Goal: Use online tool/utility: Utilize a website feature to perform a specific function

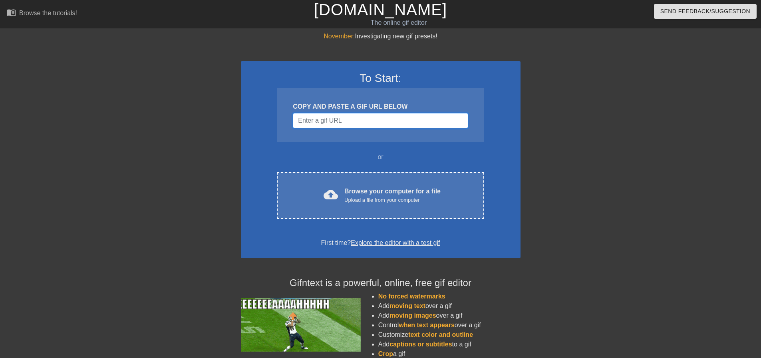
click at [339, 119] on input "Username" at bounding box center [380, 120] width 175 height 15
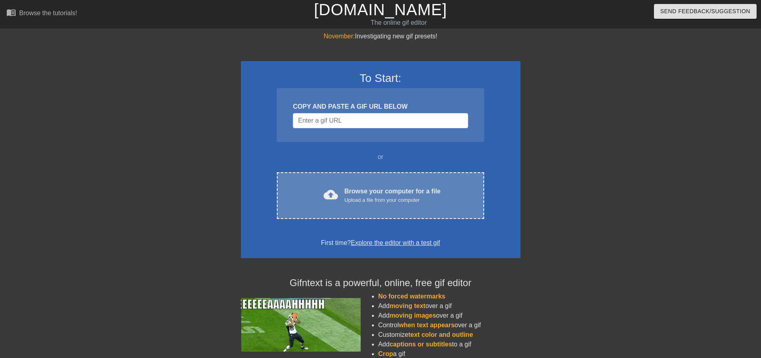
click at [384, 215] on div "cloud_upload Browse your computer for a file Upload a file from your computer C…" at bounding box center [380, 195] width 207 height 47
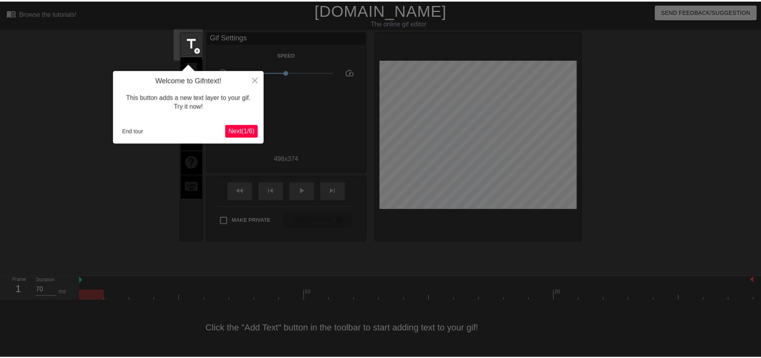
scroll to position [4, 0]
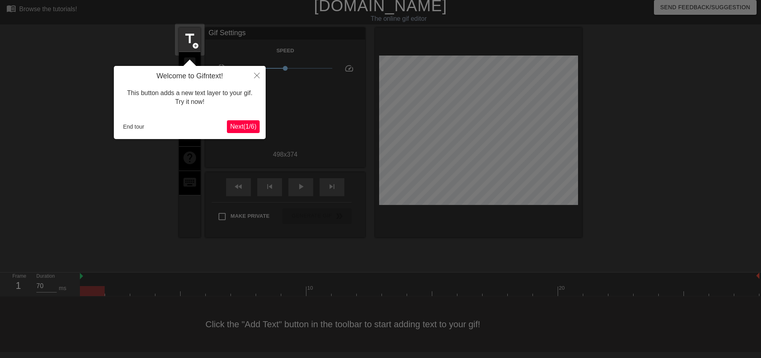
click at [209, 95] on div "This button adds a new text layer to your gif. Try it now!" at bounding box center [190, 98] width 140 height 34
click at [255, 75] on icon "Close" at bounding box center [257, 76] width 6 height 6
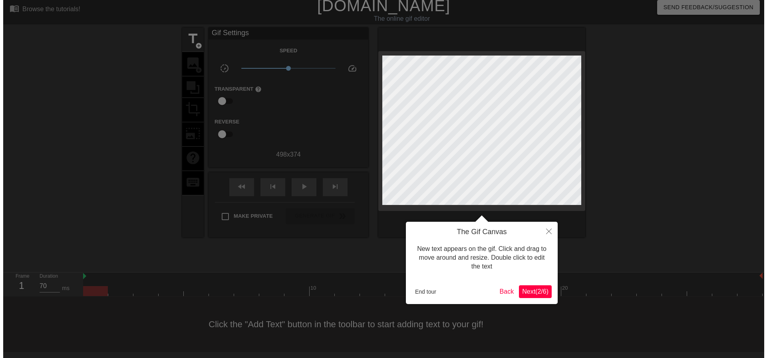
scroll to position [0, 0]
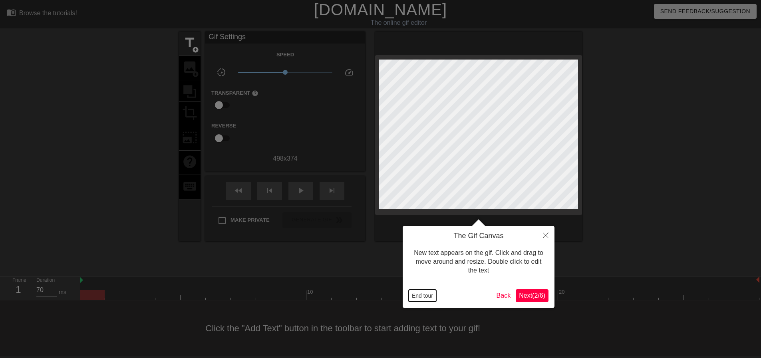
click at [419, 296] on button "End tour" at bounding box center [423, 296] width 28 height 12
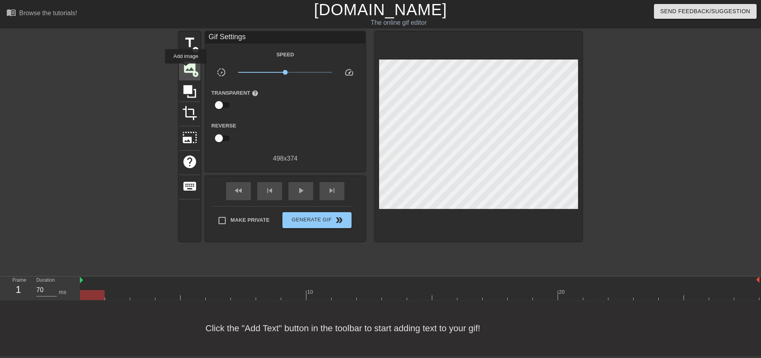
click at [186, 69] on span "image" at bounding box center [189, 67] width 15 height 15
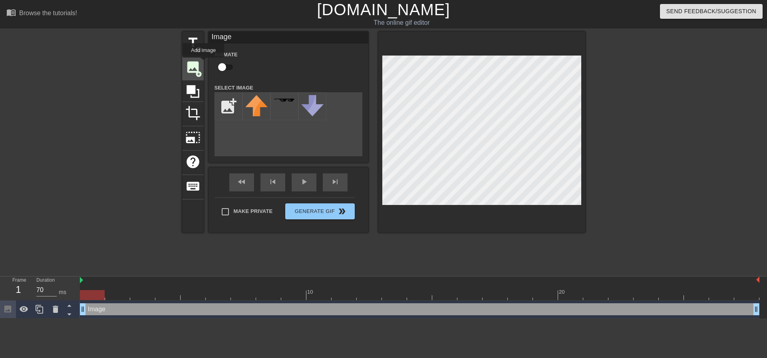
click at [200, 68] on span "image" at bounding box center [192, 67] width 15 height 15
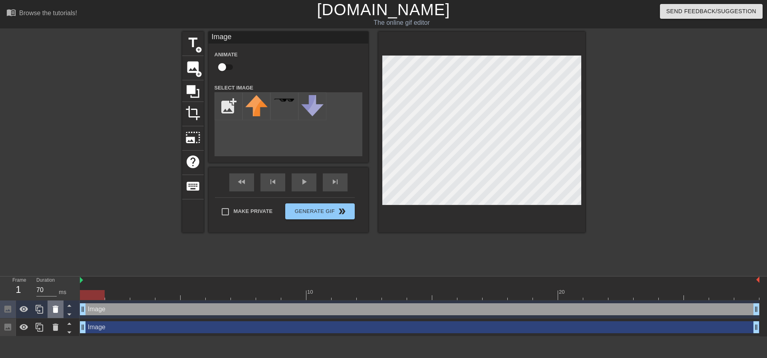
click at [56, 309] on icon at bounding box center [56, 309] width 6 height 7
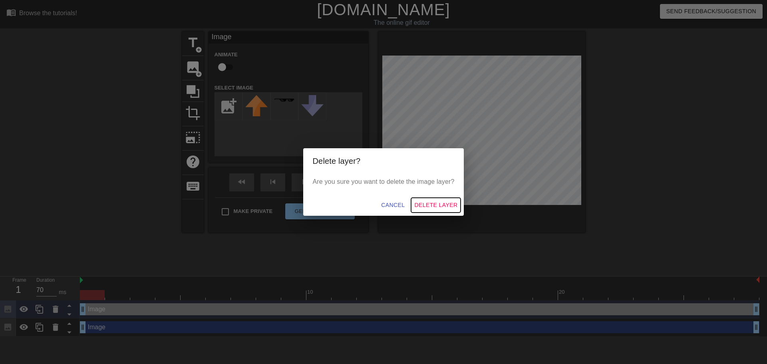
click at [429, 204] on span "Delete Layer" at bounding box center [435, 205] width 43 height 10
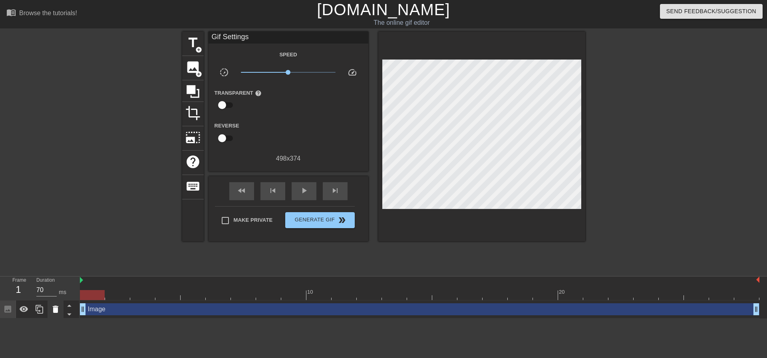
click at [59, 310] on icon at bounding box center [56, 309] width 10 height 10
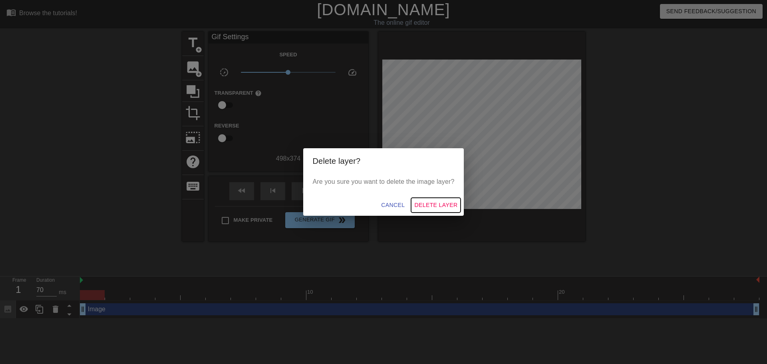
click at [453, 207] on span "Delete Layer" at bounding box center [435, 205] width 43 height 10
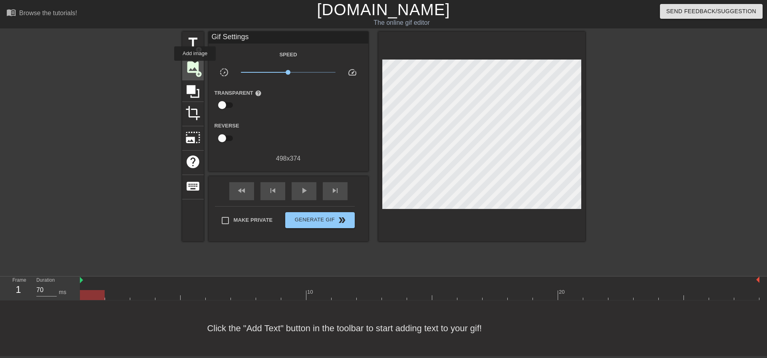
click at [195, 66] on span "image" at bounding box center [192, 67] width 15 height 15
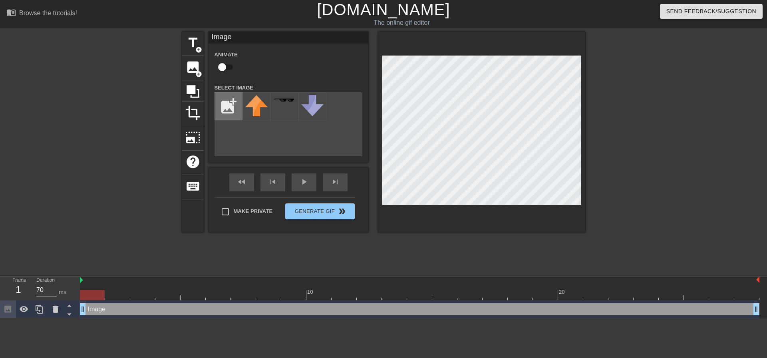
click at [232, 103] on input "file" at bounding box center [228, 106] width 27 height 27
type input "C:\fakepath\Screenshot_20250828-223759.png"
click at [266, 116] on img at bounding box center [256, 114] width 22 height 39
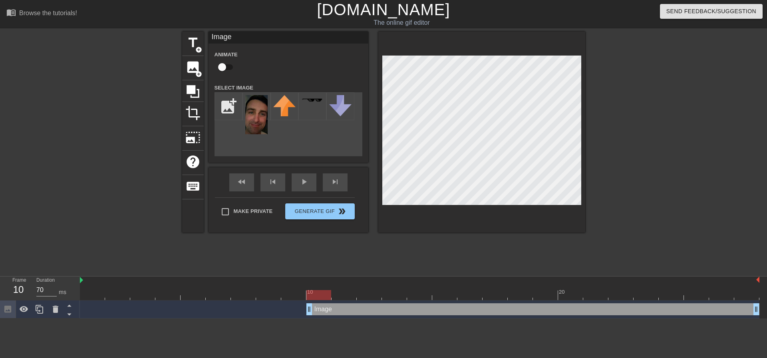
drag, startPoint x: 84, startPoint y: 310, endPoint x: 302, endPoint y: 308, distance: 218.2
click at [302, 308] on div "Image drag_handle drag_handle" at bounding box center [420, 309] width 680 height 12
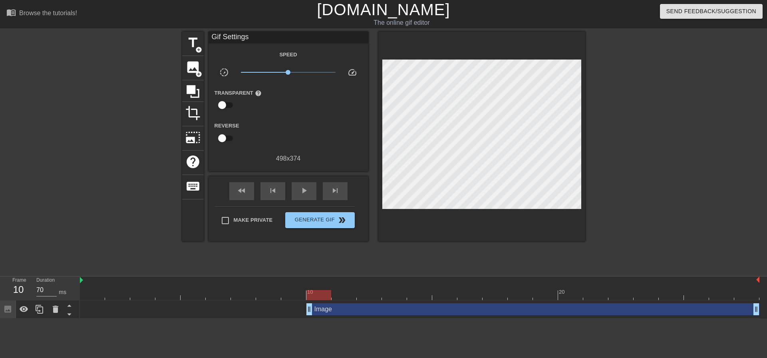
click at [106, 318] on html "menu_book Browse the tutorials! [DOMAIN_NAME] The online gif editor Send Feedba…" at bounding box center [383, 159] width 767 height 318
click at [273, 318] on html "menu_book Browse the tutorials! [DOMAIN_NAME] The online gif editor Send Feedba…" at bounding box center [383, 159] width 767 height 318
click at [23, 308] on icon at bounding box center [24, 309] width 10 height 10
click at [22, 308] on icon at bounding box center [24, 310] width 9 height 8
click at [22, 308] on icon at bounding box center [24, 309] width 9 height 6
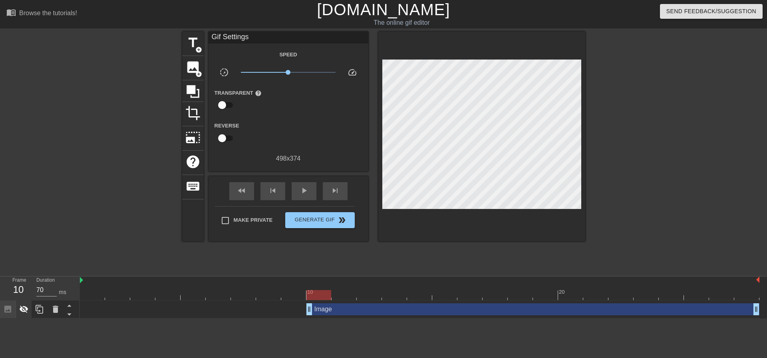
click at [23, 306] on icon at bounding box center [24, 309] width 10 height 10
click at [43, 307] on icon at bounding box center [40, 309] width 8 height 9
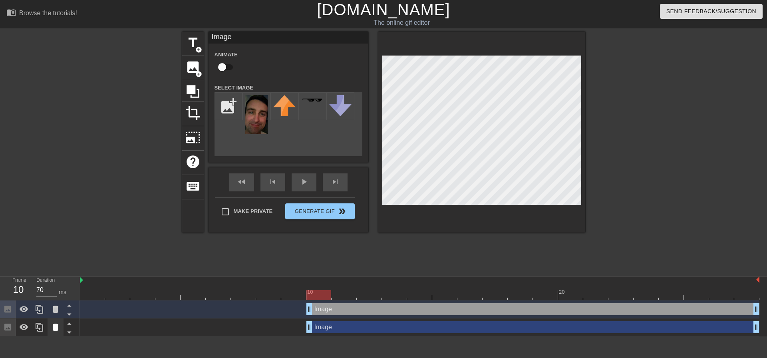
click at [55, 328] on icon at bounding box center [56, 327] width 6 height 7
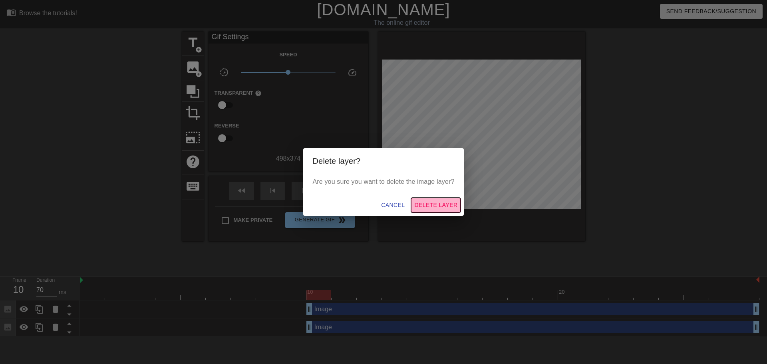
click at [438, 202] on span "Delete Layer" at bounding box center [435, 205] width 43 height 10
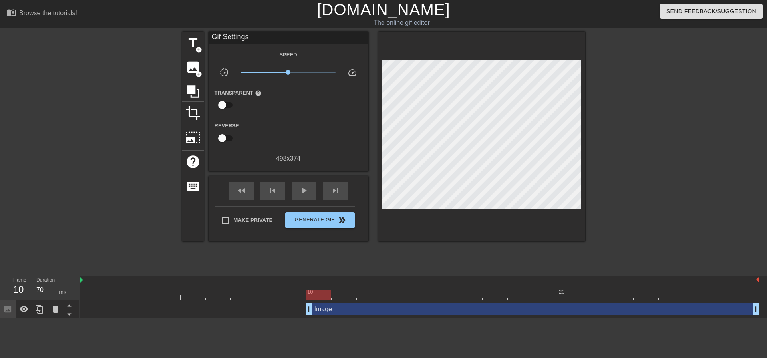
click at [135, 205] on div at bounding box center [113, 152] width 120 height 240
click at [146, 144] on div at bounding box center [113, 152] width 120 height 240
click at [99, 123] on div at bounding box center [113, 152] width 120 height 240
type input "60"
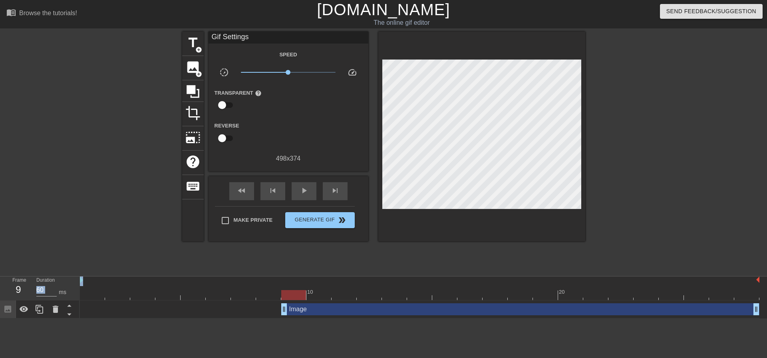
drag, startPoint x: 311, startPoint y: 310, endPoint x: 279, endPoint y: 317, distance: 32.5
click at [279, 317] on div "Image drag_handle drag_handle" at bounding box center [420, 309] width 680 height 18
click at [305, 295] on div at bounding box center [293, 295] width 25 height 10
click at [316, 318] on html "menu_book Browse the tutorials! [DOMAIN_NAME] The online gif editor Send Feedba…" at bounding box center [383, 159] width 767 height 318
click at [126, 243] on div at bounding box center [113, 152] width 120 height 240
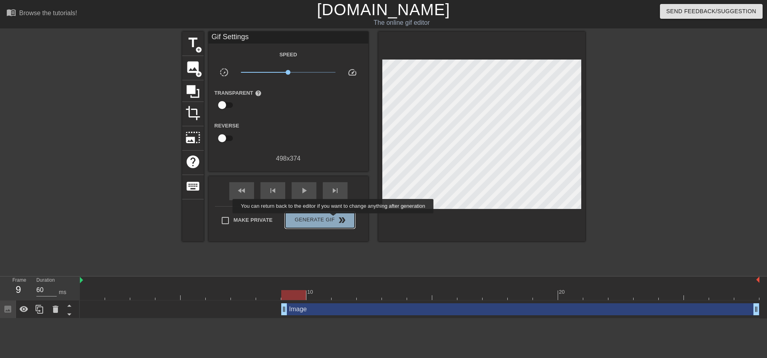
click at [334, 219] on span "Generate Gif double_arrow" at bounding box center [319, 220] width 63 height 10
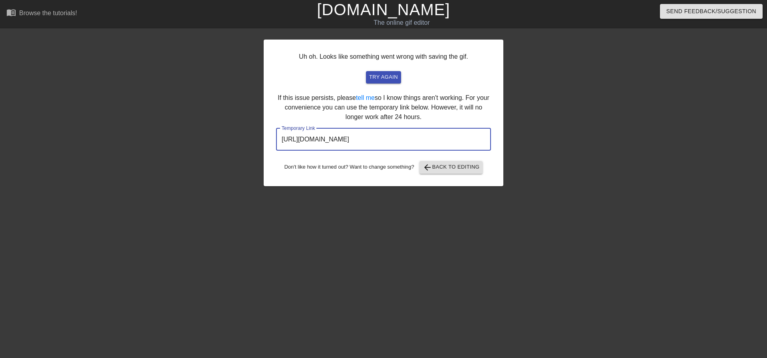
click at [398, 140] on input "[URL][DOMAIN_NAME]" at bounding box center [383, 139] width 215 height 22
click at [374, 76] on span "try again" at bounding box center [383, 77] width 29 height 9
click at [385, 140] on input "[URL][DOMAIN_NAME]" at bounding box center [383, 139] width 215 height 22
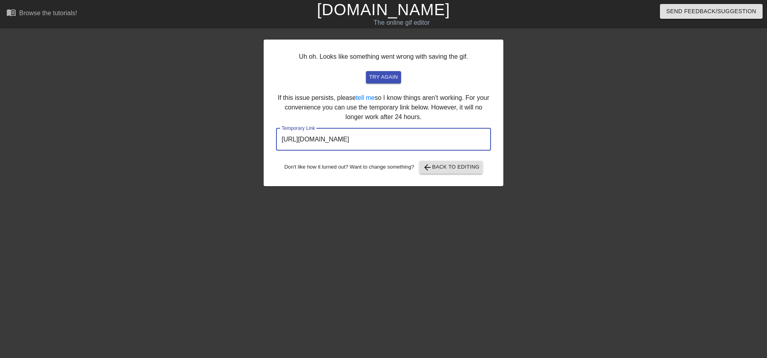
click at [385, 140] on input "[URL][DOMAIN_NAME]" at bounding box center [383, 139] width 215 height 22
